Goal: Find specific page/section: Find specific page/section

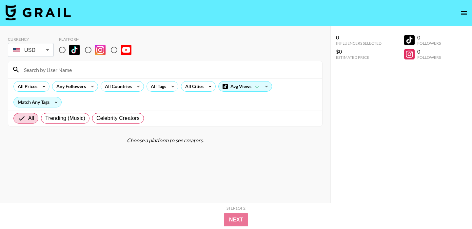
click at [60, 51] on input "radio" at bounding box center [62, 50] width 14 height 14
radio input "true"
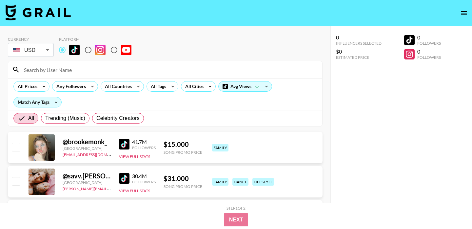
click at [63, 71] on input at bounding box center [169, 69] width 298 height 10
paste input "Shakila"
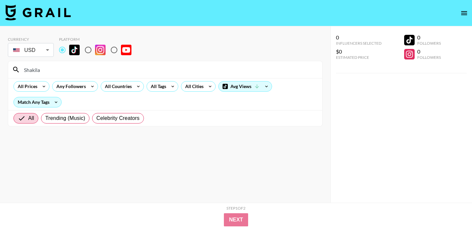
drag, startPoint x: 50, startPoint y: 70, endPoint x: 22, endPoint y: 71, distance: 28.6
click at [4, 68] on div "Currency USD USD ​ Platform Shakila All Prices Any Followers All Countries All …" at bounding box center [165, 127] width 331 height 202
paste input "susymourizz"
click at [36, 69] on input "susymourizz" at bounding box center [169, 69] width 298 height 10
drag, startPoint x: 36, startPoint y: 69, endPoint x: 57, endPoint y: 68, distance: 20.7
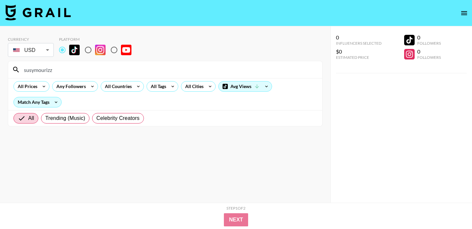
click at [36, 69] on input "susymourizz" at bounding box center [169, 69] width 298 height 10
paste input "tijen_y"
drag, startPoint x: 68, startPoint y: 75, endPoint x: 29, endPoint y: 66, distance: 39.8
click at [27, 66] on div "susytijen_ymourizz" at bounding box center [165, 69] width 314 height 17
drag, startPoint x: 77, startPoint y: 69, endPoint x: 25, endPoint y: 70, distance: 51.8
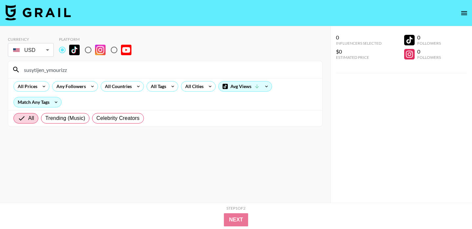
click at [24, 70] on input "susytijen_ymourizz" at bounding box center [169, 69] width 298 height 10
paste input "tijen_y"
click at [37, 68] on input "tijen_y" at bounding box center [169, 69] width 298 height 10
click at [33, 70] on input "tijen_y" at bounding box center [169, 69] width 298 height 10
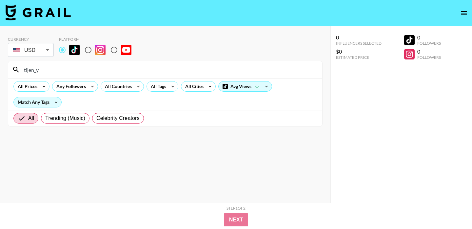
click at [33, 70] on input "tijen_y" at bounding box center [169, 69] width 298 height 10
paste input "itsari.aleise"
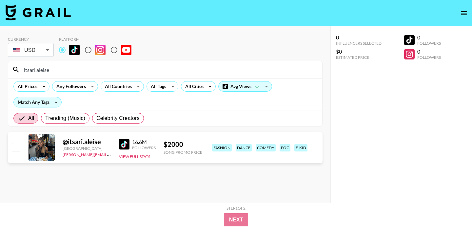
click at [57, 68] on input "itsari.aleise" at bounding box center [169, 69] width 298 height 10
drag, startPoint x: 31, startPoint y: 69, endPoint x: 8, endPoint y: 70, distance: 23.0
click at [8, 70] on section "itsari.aleise All Prices Any Followers All Countries All Tags All Cities Avg Vi…" at bounding box center [165, 94] width 315 height 66
paste input "el.chicless"
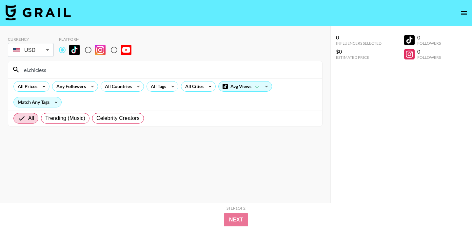
drag, startPoint x: 42, startPoint y: 71, endPoint x: 15, endPoint y: 69, distance: 27.0
click at [15, 69] on div "el.chicless" at bounding box center [165, 69] width 314 height 17
paste input "@soyaldooo"
drag, startPoint x: 67, startPoint y: 67, endPoint x: 9, endPoint y: 72, distance: 57.9
click at [9, 72] on div "@soyaldooo" at bounding box center [165, 69] width 314 height 17
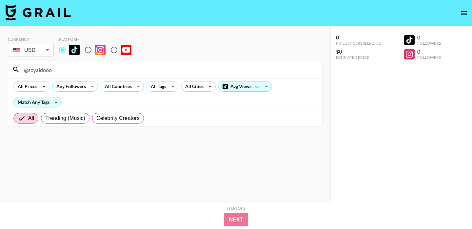
paste input "xibibrothers"
type input "@xibibrothers"
